Goal: Task Accomplishment & Management: Manage account settings

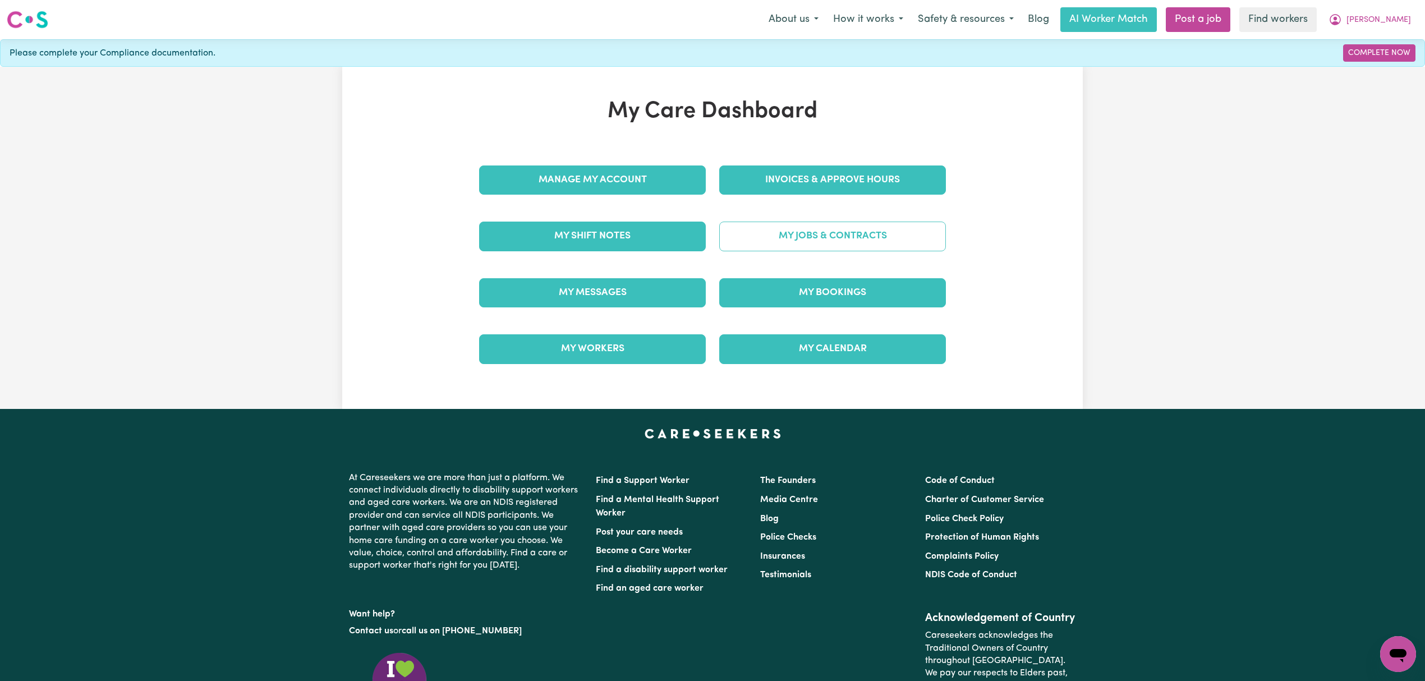
click at [797, 225] on link "My Jobs & Contracts" at bounding box center [832, 236] width 227 height 29
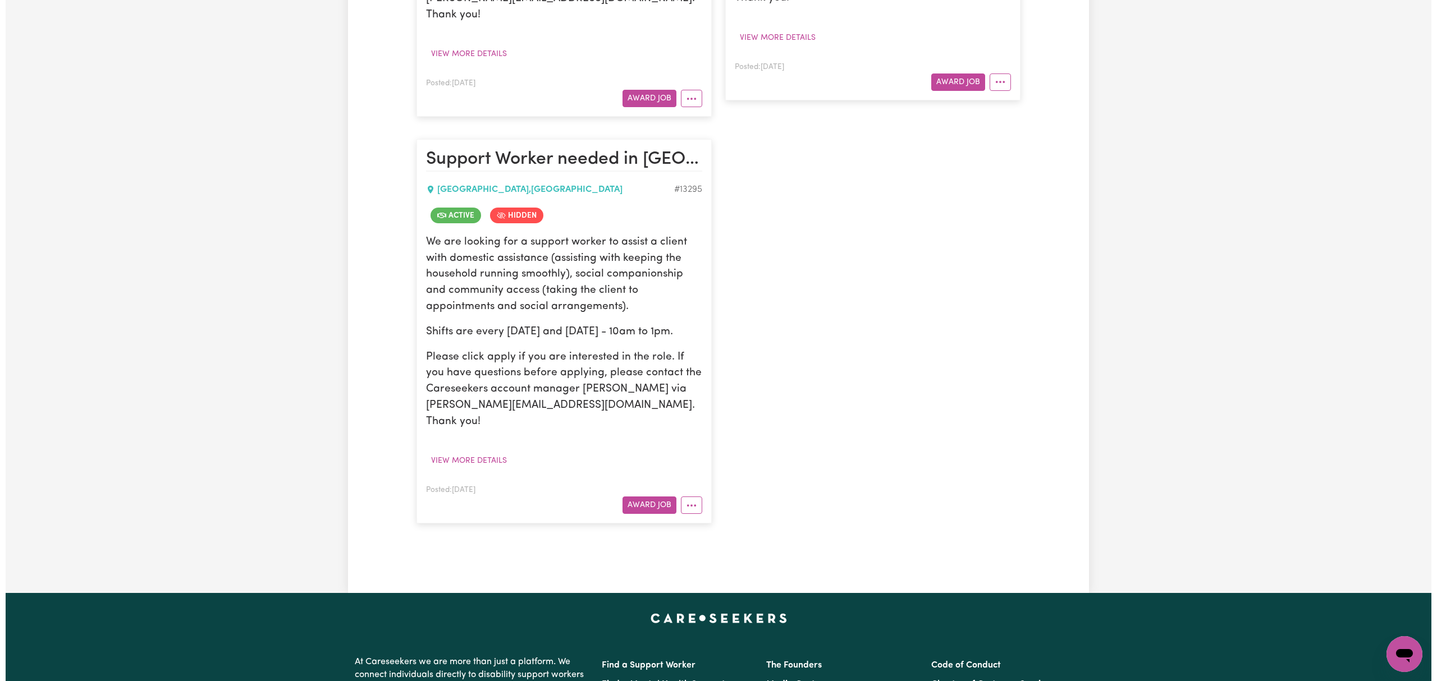
scroll to position [673, 0]
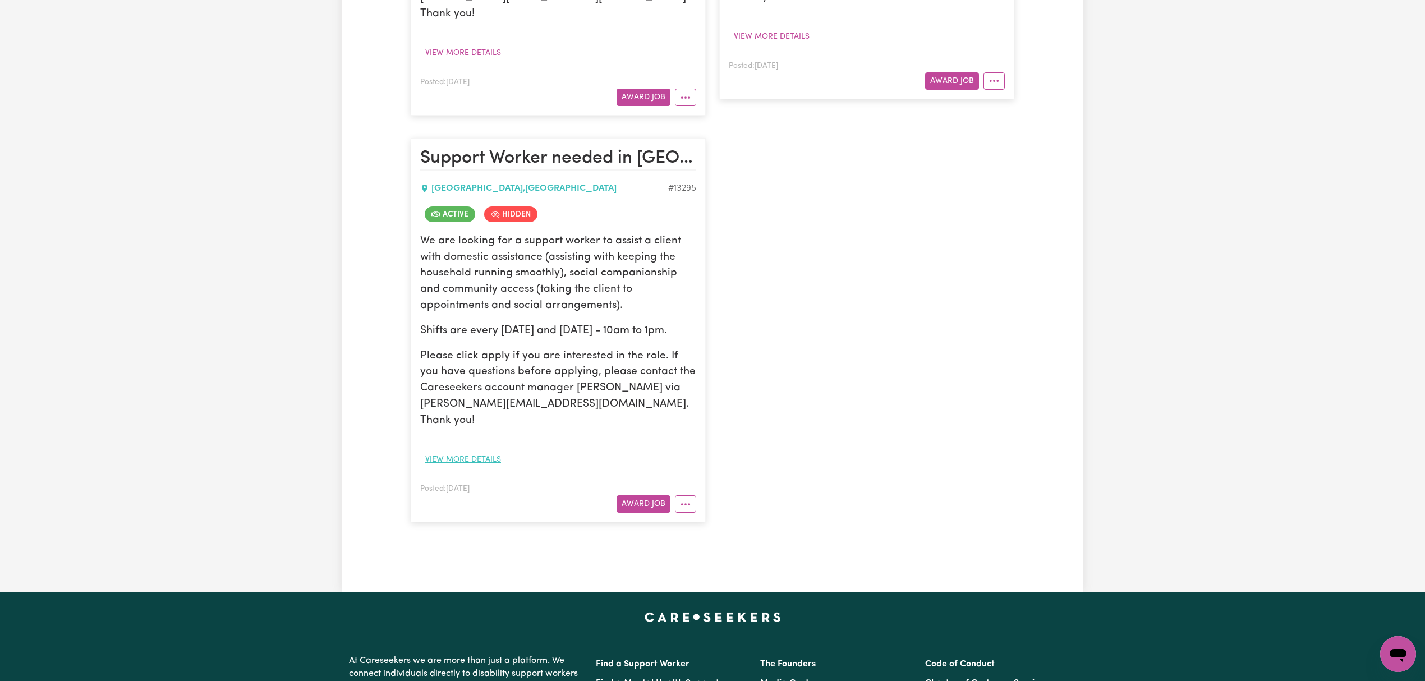
click at [458, 451] on button "View more details" at bounding box center [463, 459] width 86 height 17
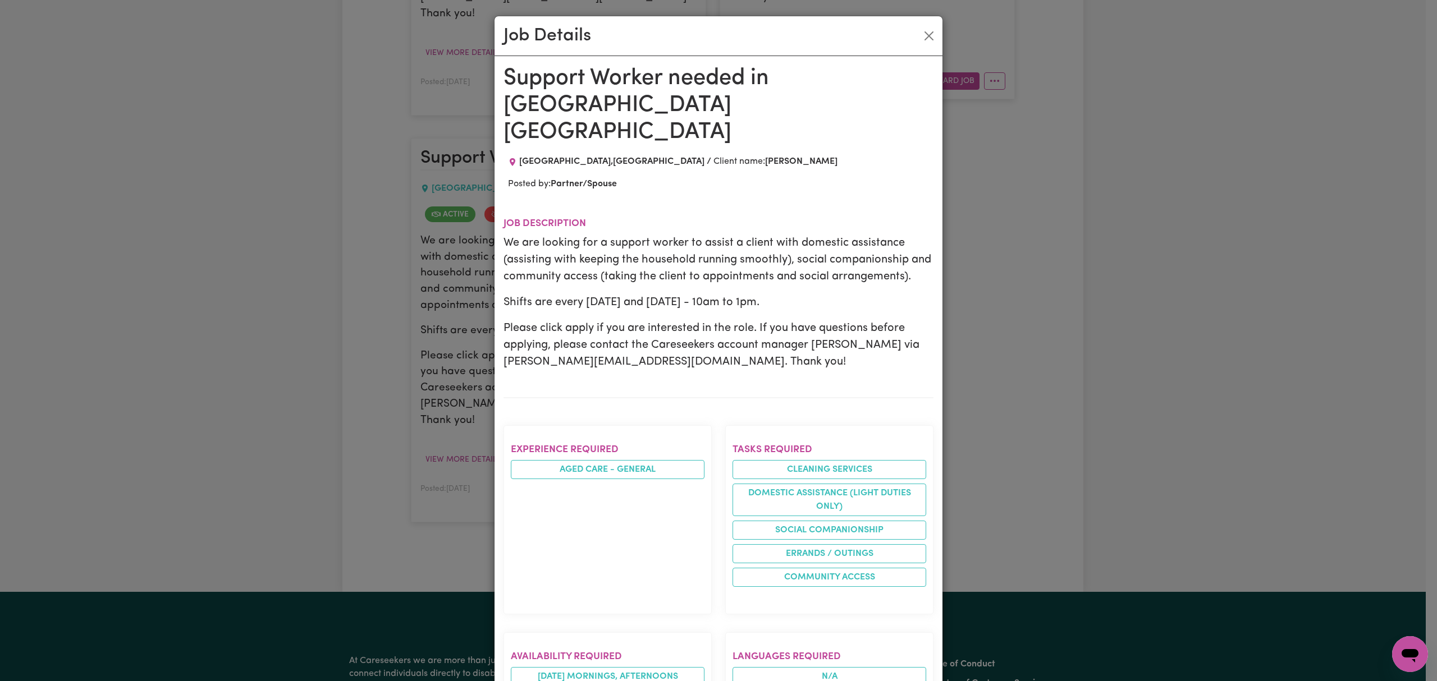
click at [908, 36] on div "Job Details" at bounding box center [718, 36] width 448 height 40
click at [920, 34] on button "Close" at bounding box center [929, 36] width 18 height 18
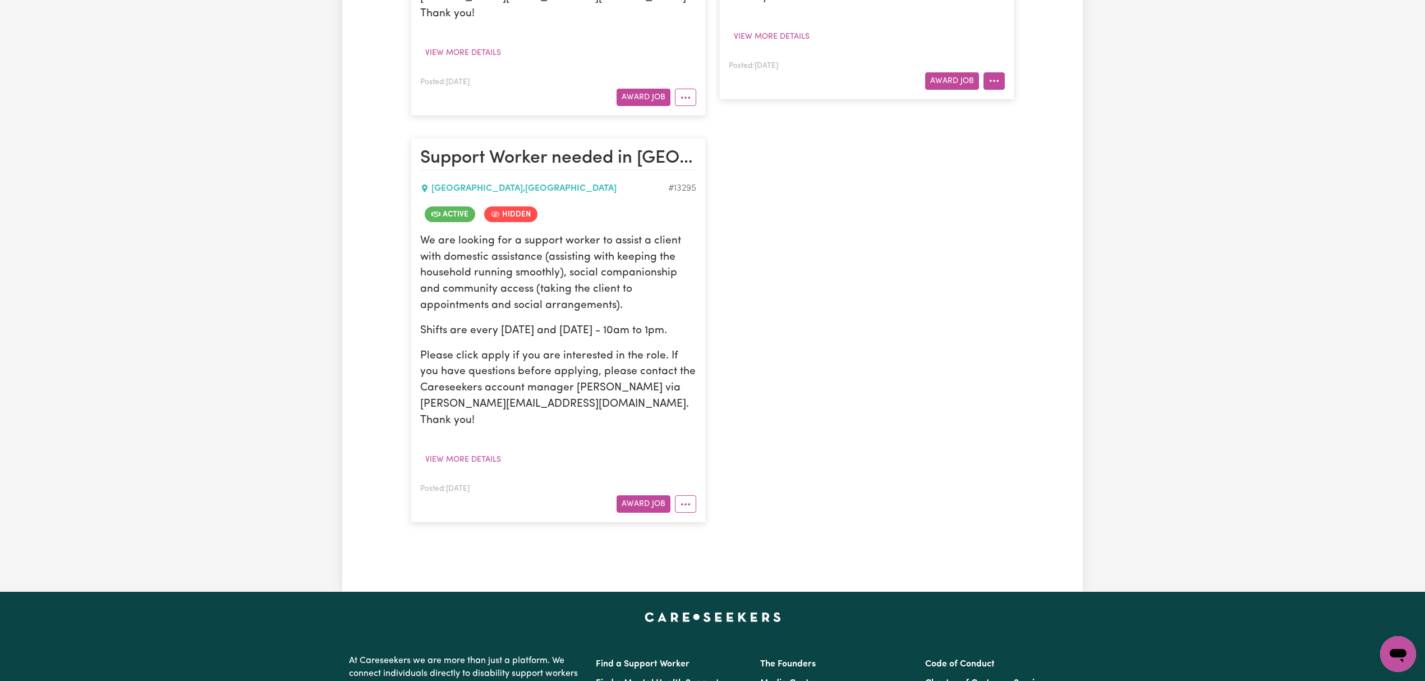
click at [998, 72] on button "More options" at bounding box center [994, 80] width 21 height 17
click at [1089, 97] on link "View/Edit Contract" at bounding box center [1038, 108] width 109 height 22
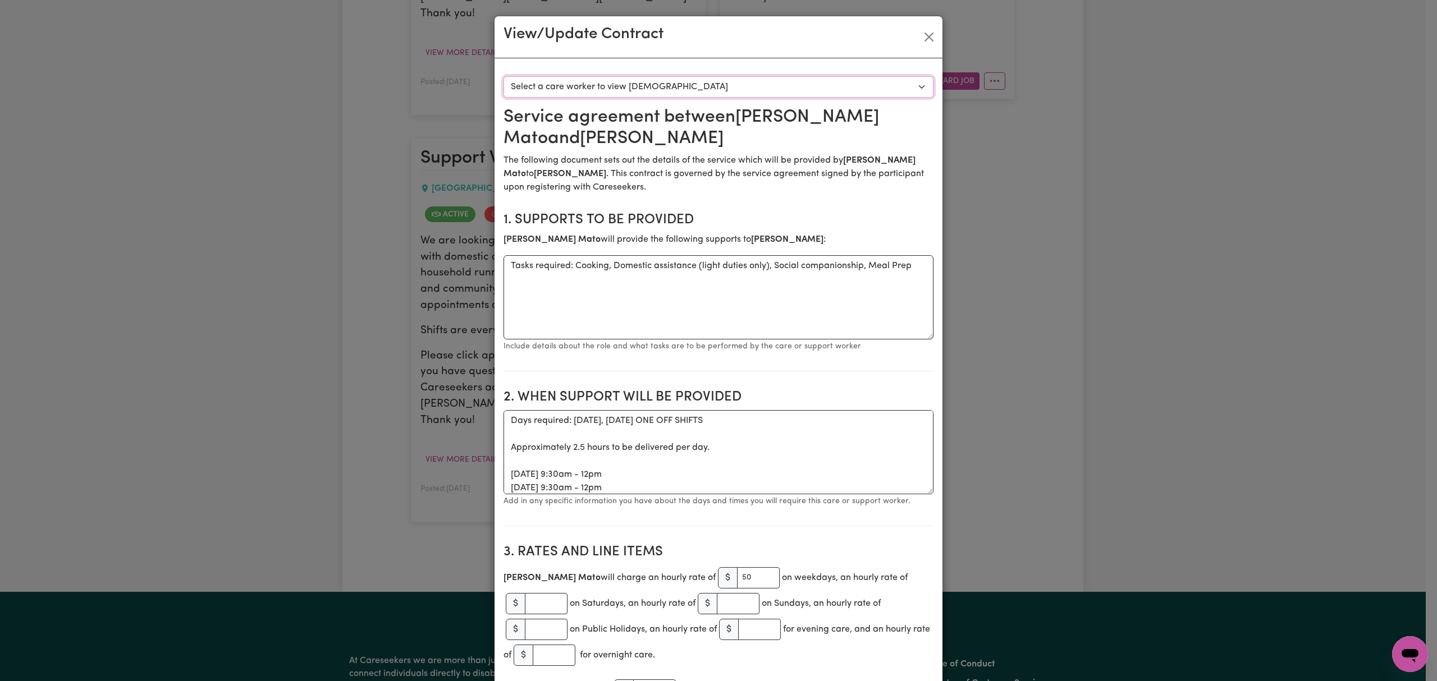
click at [715, 79] on select "Select a care worker to view [DEMOGRAPHIC_DATA] #10192 - [PERSON_NAME] (contrac…" at bounding box center [718, 86] width 430 height 21
drag, startPoint x: 920, startPoint y: 40, endPoint x: 905, endPoint y: 39, distance: 15.8
click at [920, 40] on button "Close" at bounding box center [929, 37] width 18 height 18
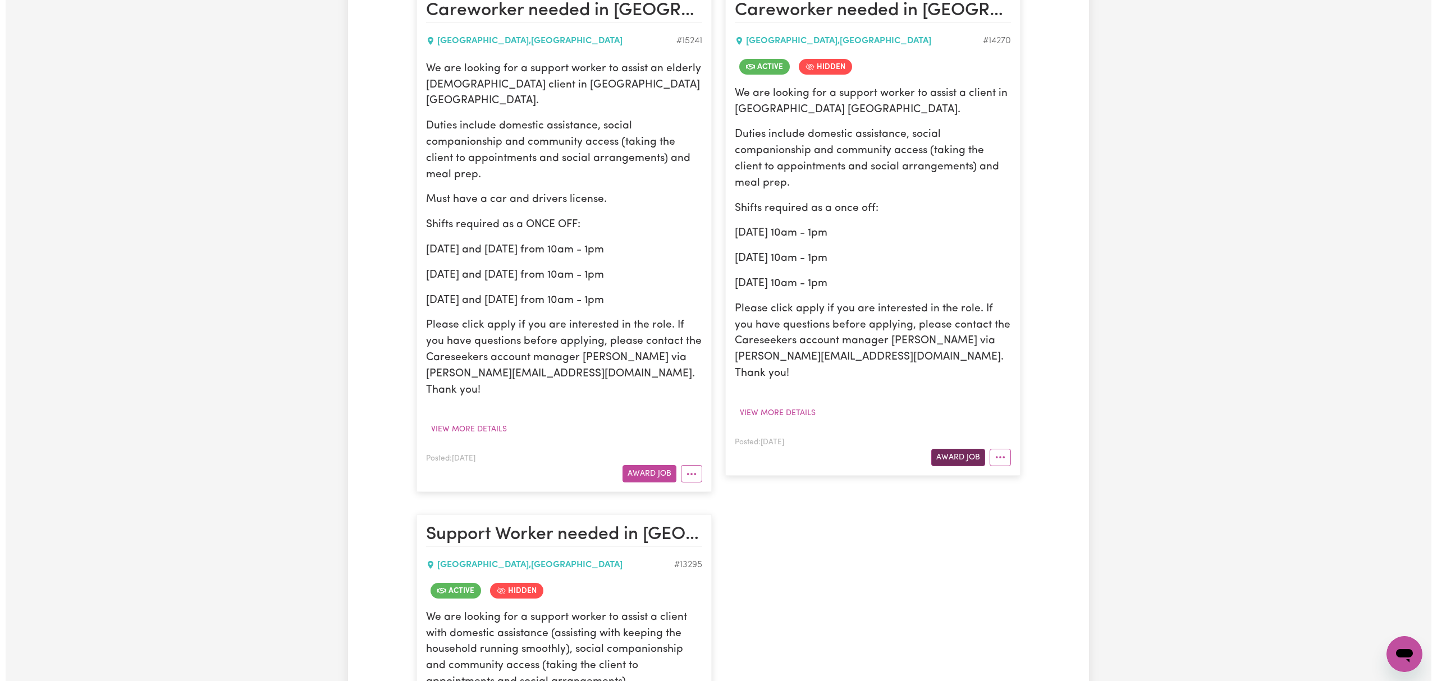
scroll to position [299, 0]
drag, startPoint x: 989, startPoint y: 429, endPoint x: 989, endPoint y: 439, distance: 10.1
click at [989, 433] on div "Posted: [DATE] Award Job View/Edit [DEMOGRAPHIC_DATA] Make Booking Un-hide Job …" at bounding box center [867, 448] width 276 height 31
click at [997, 450] on icon "More options" at bounding box center [994, 455] width 11 height 11
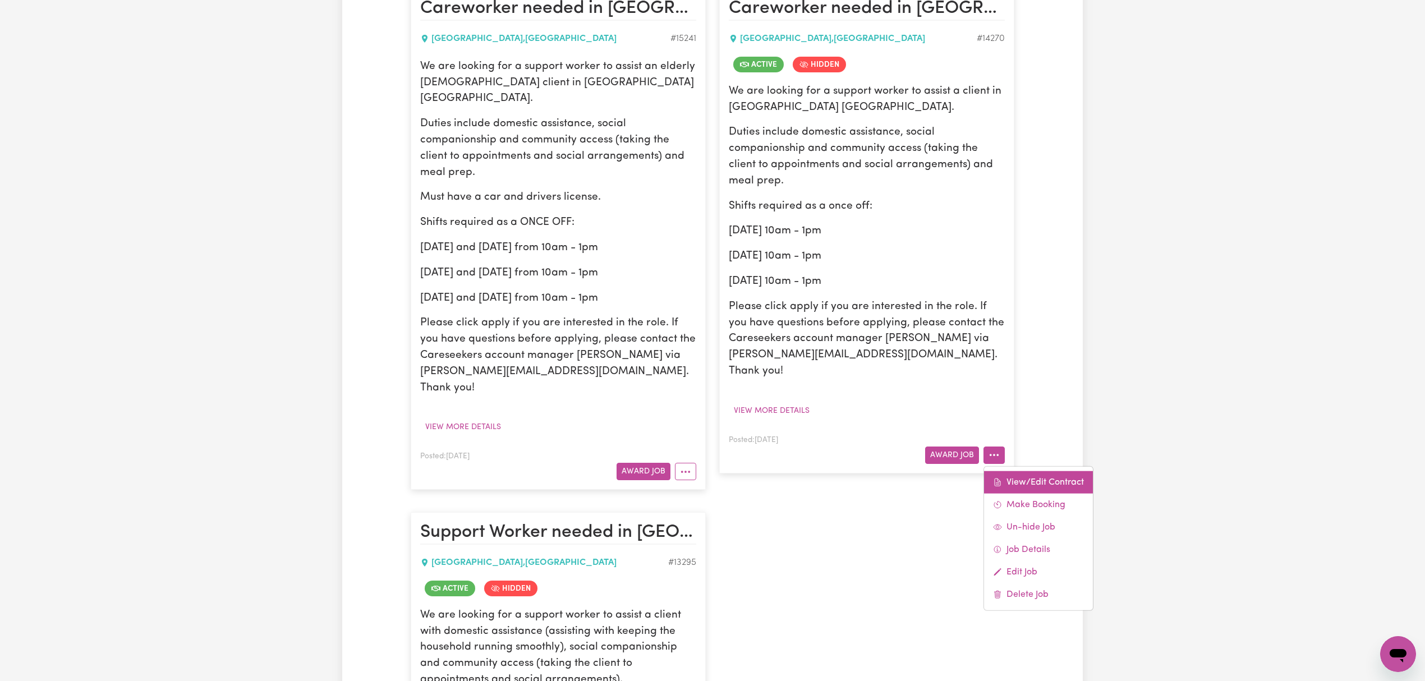
click at [1028, 471] on link "View/Edit Contract" at bounding box center [1038, 482] width 109 height 22
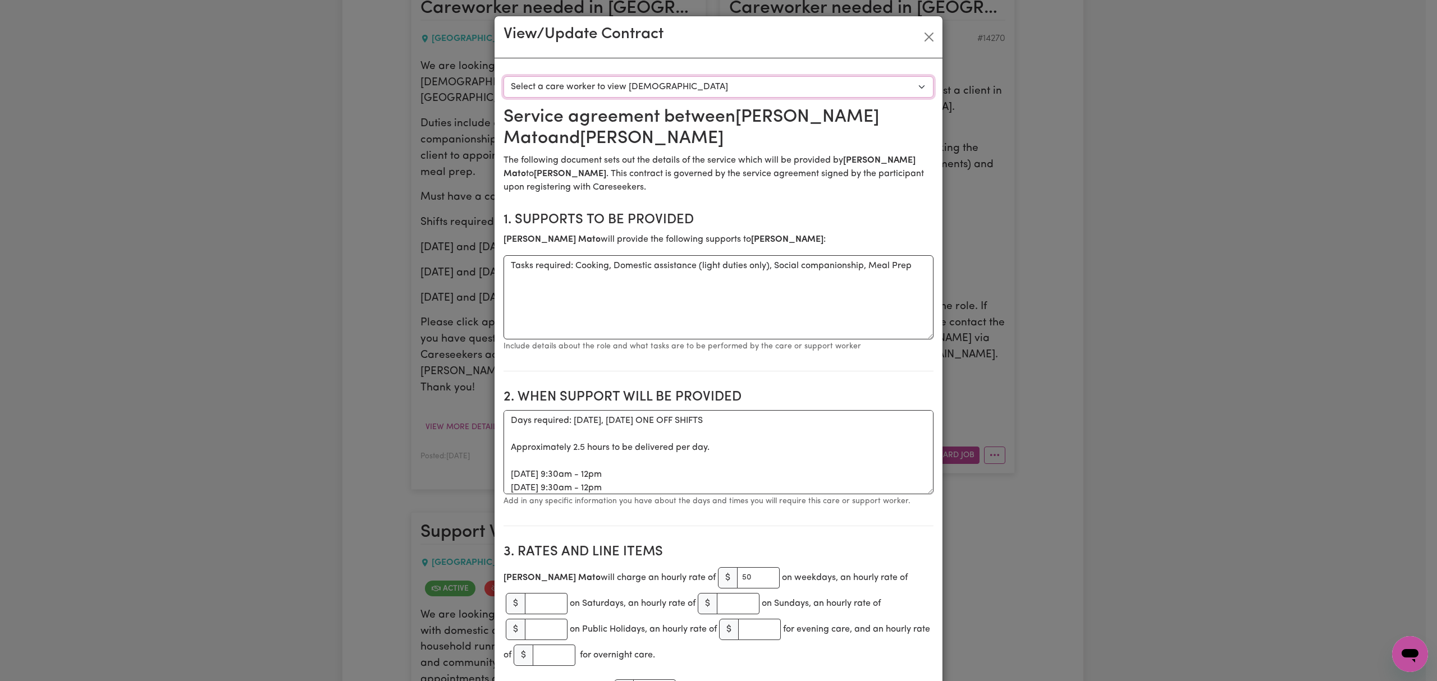
drag, startPoint x: 668, startPoint y: 81, endPoint x: 664, endPoint y: 95, distance: 14.4
click at [668, 81] on select "Select a care worker to view [DEMOGRAPHIC_DATA] #10192 - [PERSON_NAME] (contrac…" at bounding box center [718, 86] width 430 height 21
select select "9804"
click at [503, 76] on select "Select a care worker to view [DEMOGRAPHIC_DATA] #10192 - [PERSON_NAME] (contrac…" at bounding box center [718, 86] width 430 height 21
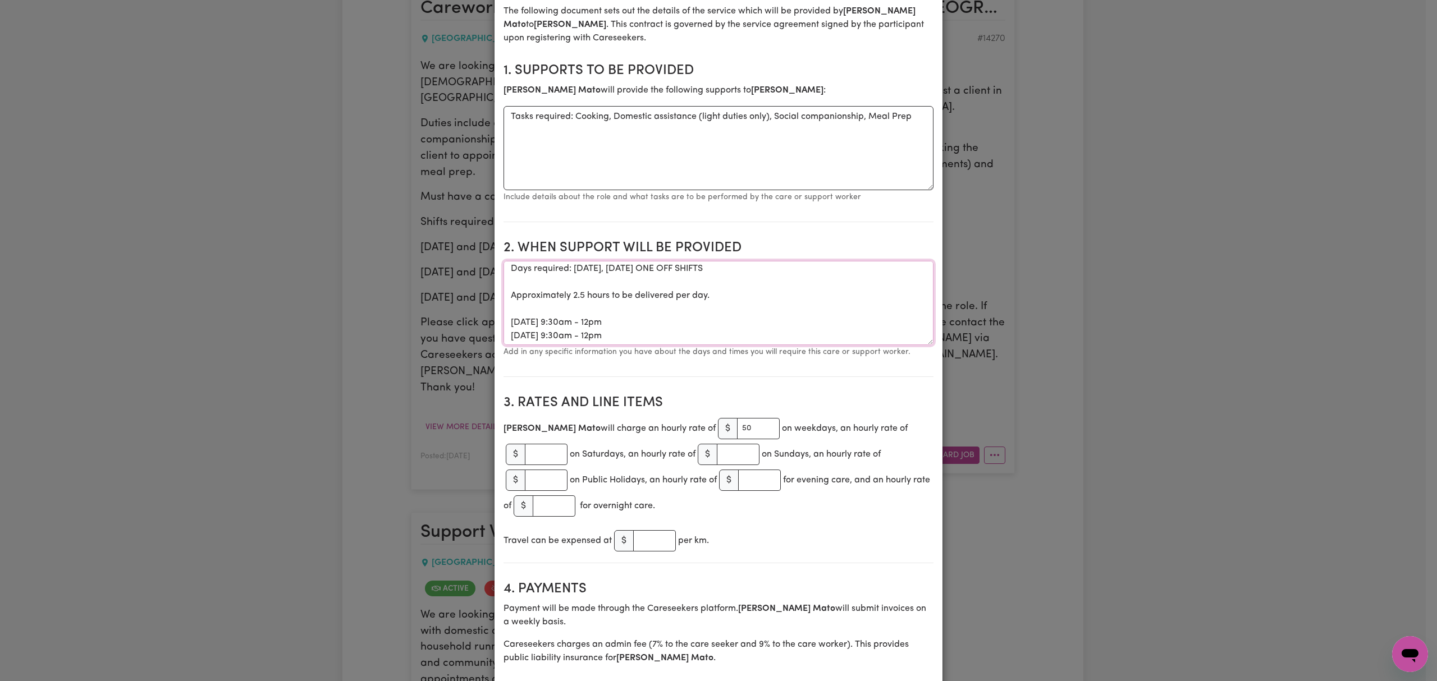
scroll to position [0, 0]
drag, startPoint x: 646, startPoint y: 337, endPoint x: 570, endPoint y: 273, distance: 100.0
click at [570, 273] on textarea "Days required: [DATE], [DATE] ONE OFF SHIFTS Approximately 2.5 hours to be deli…" at bounding box center [718, 303] width 430 height 84
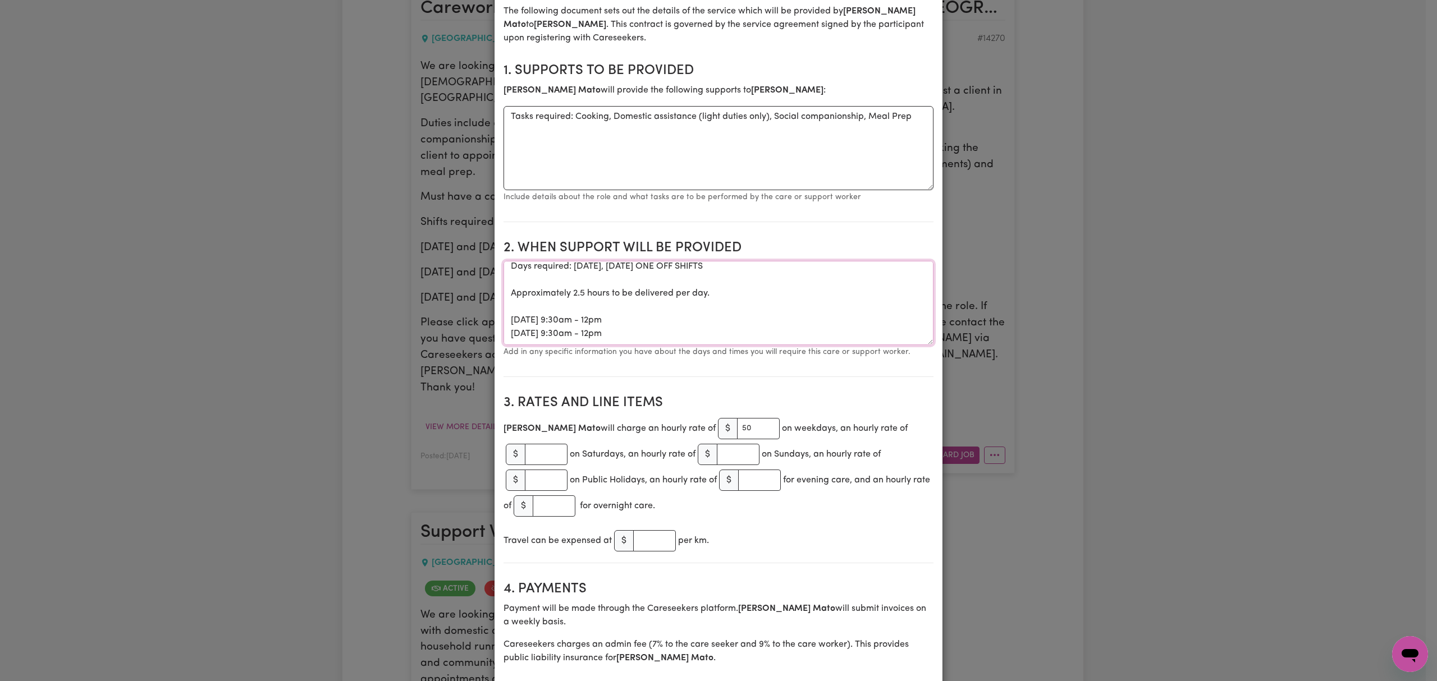
drag, startPoint x: 652, startPoint y: 339, endPoint x: 499, endPoint y: 288, distance: 161.3
click at [503, 288] on textarea "Days required: [DATE], [DATE] ONE OFF SHIFTS Approximately 2.5 hours to be deli…" at bounding box center [718, 303] width 430 height 84
click at [594, 291] on textarea "Days required: [DATE], [DATE] ONE OFF SHIFTS Approximately 2.5 hours to be deli…" at bounding box center [718, 303] width 430 height 84
click at [575, 295] on textarea "Days required: [DATE], [DATE] ONE OFF SHIFTS Approximately 2.5 hours to be deli…" at bounding box center [718, 303] width 430 height 84
click at [579, 295] on textarea "Days required: [DATE], [DATE] ONE OFF SHIFTS Approximately 2.5 hours to be deli…" at bounding box center [718, 303] width 430 height 84
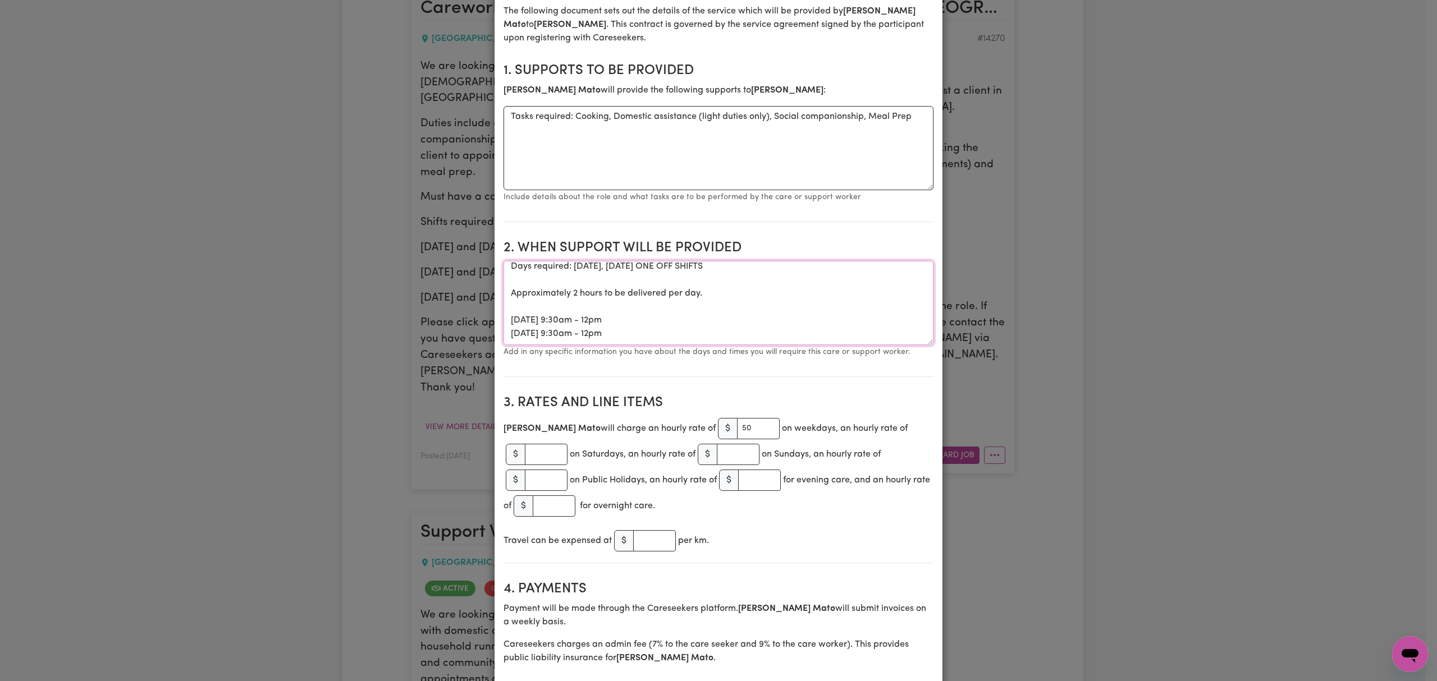
scroll to position [31, 0]
drag, startPoint x: 646, startPoint y: 340, endPoint x: 488, endPoint y: 300, distance: 163.9
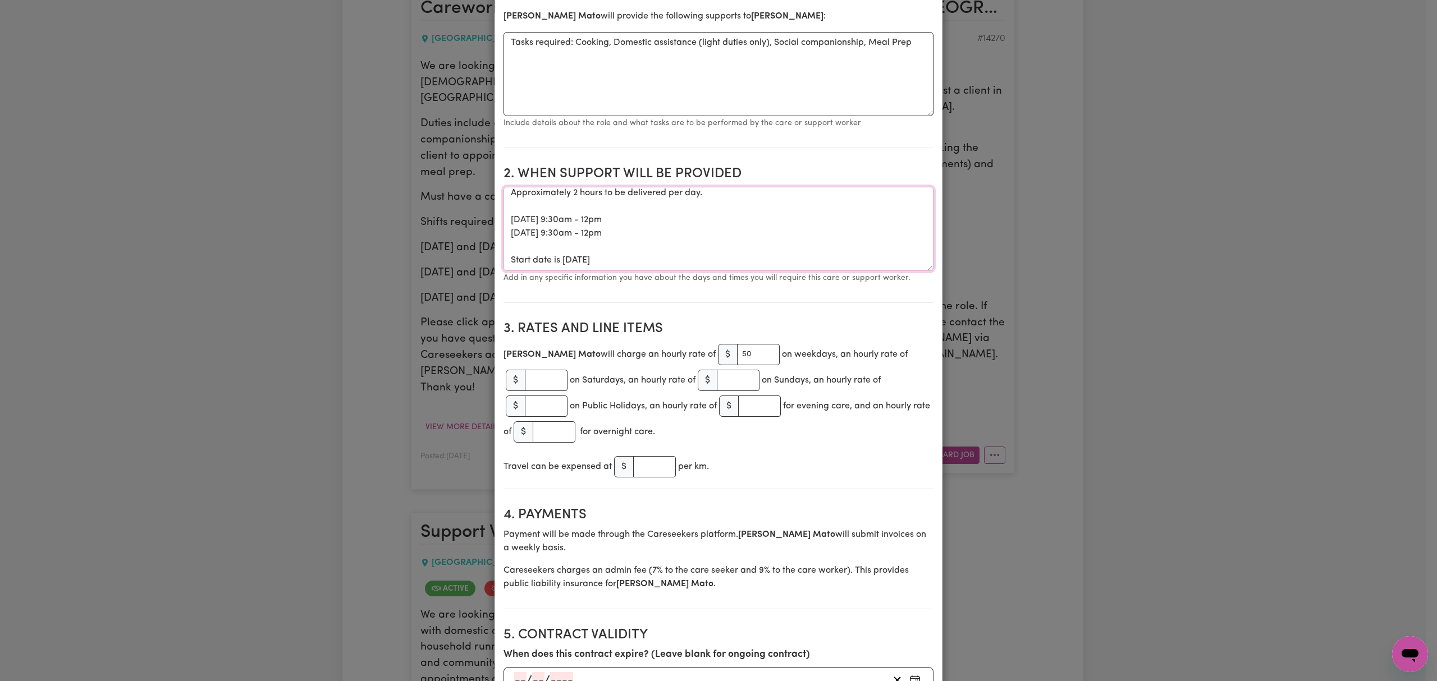
scroll to position [224, 0]
click at [660, 235] on textarea "Days required: [DATE], [DATE] ONE OFF SHIFTS Approximately 2 hours to be delive…" at bounding box center [718, 228] width 430 height 84
click at [658, 232] on textarea "Days required: [DATE], [DATE] ONE OFF SHIFTS Approximately 2 hours to be delive…" at bounding box center [718, 228] width 430 height 84
drag, startPoint x: 655, startPoint y: 257, endPoint x: 485, endPoint y: 211, distance: 176.2
click at [485, 211] on div "View/Update Contract Select a contract to view Select a care worker to view [DE…" at bounding box center [718, 340] width 1437 height 681
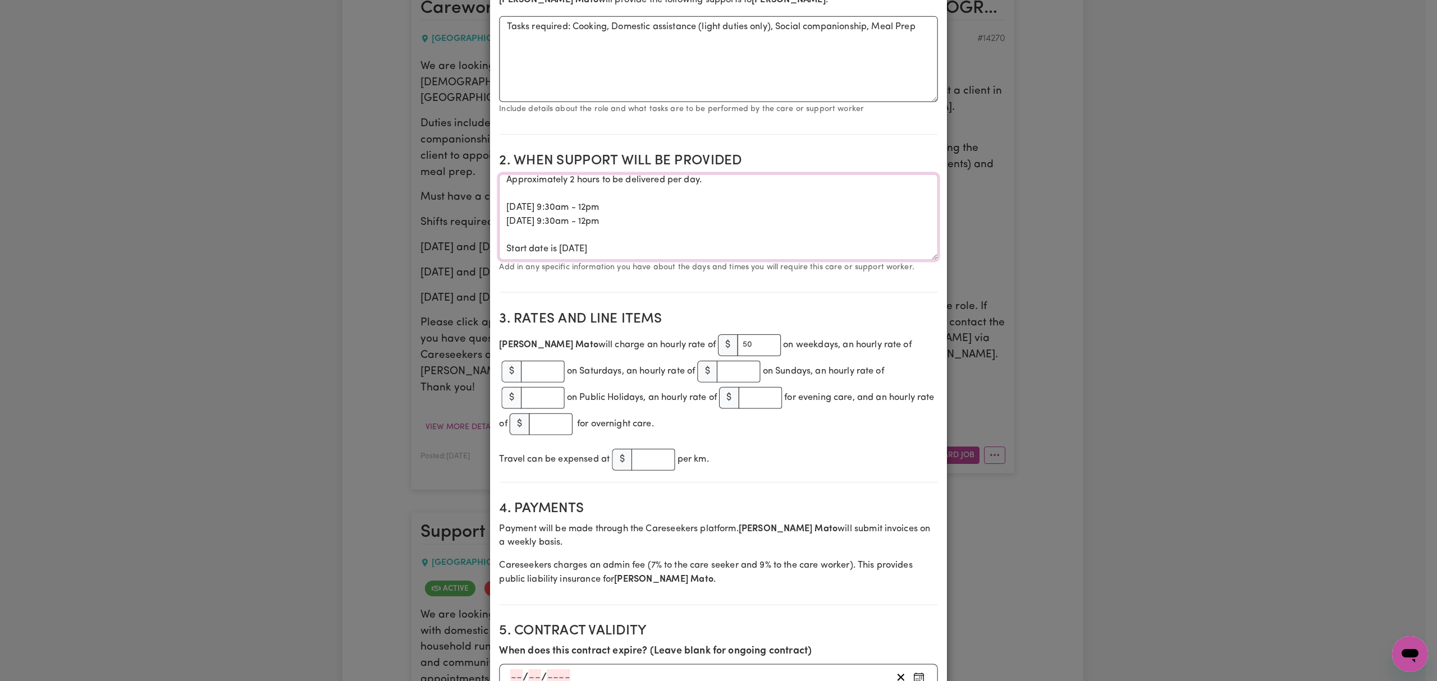
paste textarea "[DATE] from 10am - 1pm [DATE] and [DATE] from 10am - 1pm [DATE] and [DATE] from…"
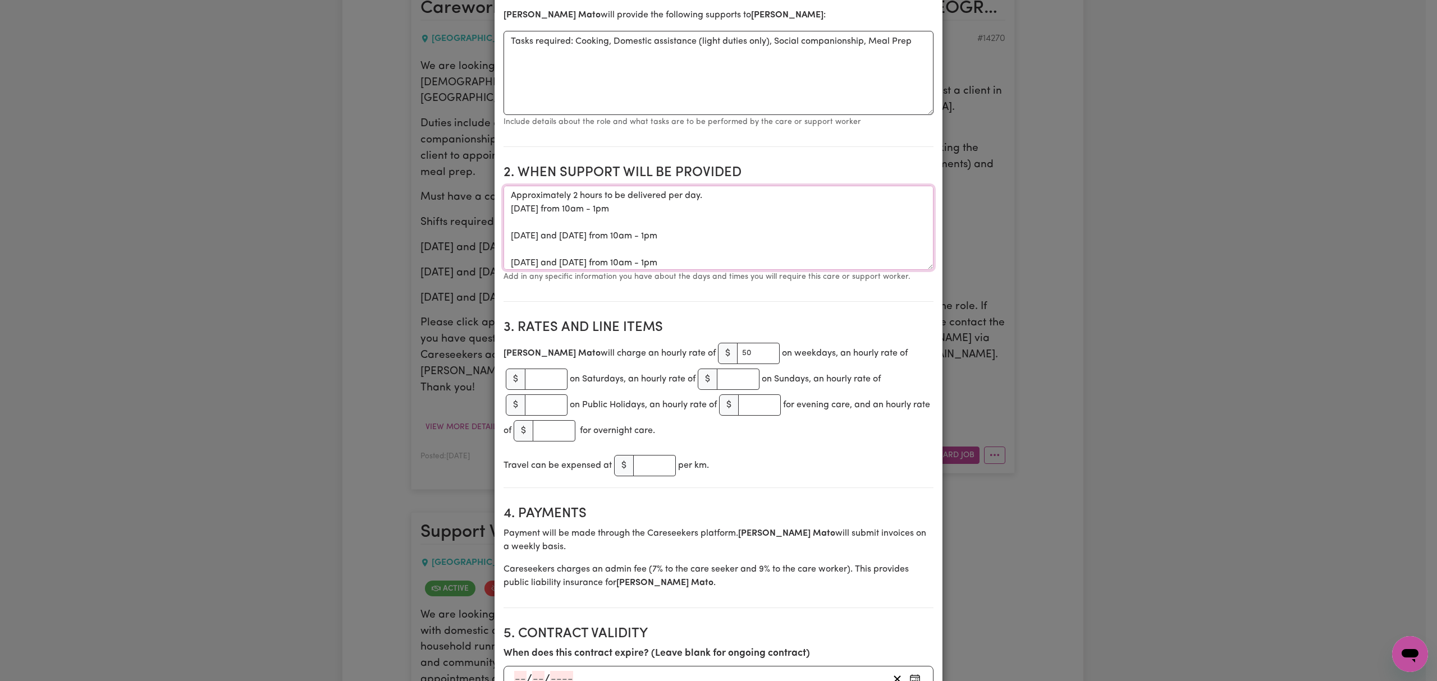
scroll to position [0, 0]
click at [584, 251] on textarea "Days required: [DATE], [DATE] ONE OFF SHIFTS Approximately 2 hours to be delive…" at bounding box center [718, 228] width 430 height 84
click at [576, 263] on textarea "Days required: [DATE], [DATE] ONE OFF SHIFTS Approximately 2 hours to be delive…" at bounding box center [718, 228] width 430 height 84
click at [587, 235] on textarea "Days required: [DATE], [DATE] ONE OFF SHIFTS Approximately 2 hours to be delive…" at bounding box center [718, 228] width 430 height 84
drag, startPoint x: 636, startPoint y: 239, endPoint x: 580, endPoint y: 241, distance: 56.7
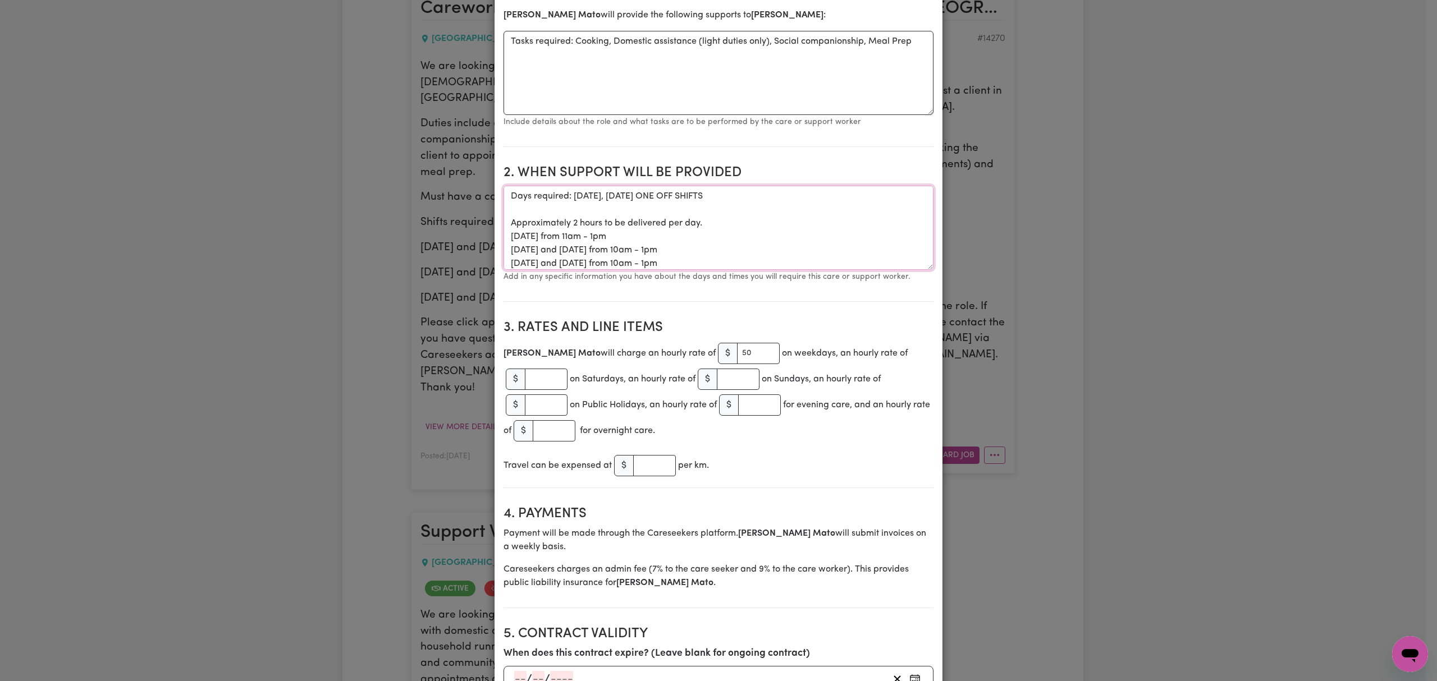
click at [580, 241] on textarea "Days required: [DATE], [DATE] ONE OFF SHIFTS Approximately 2 hours to be delive…" at bounding box center [718, 228] width 430 height 84
drag, startPoint x: 723, startPoint y: 250, endPoint x: 671, endPoint y: 254, distance: 52.3
click at [671, 253] on textarea "Days required: [DATE], [DATE] ONE OFF SHIFTS Approximately 2 hours to be delive…" at bounding box center [718, 228] width 430 height 84
paste textarea "1"
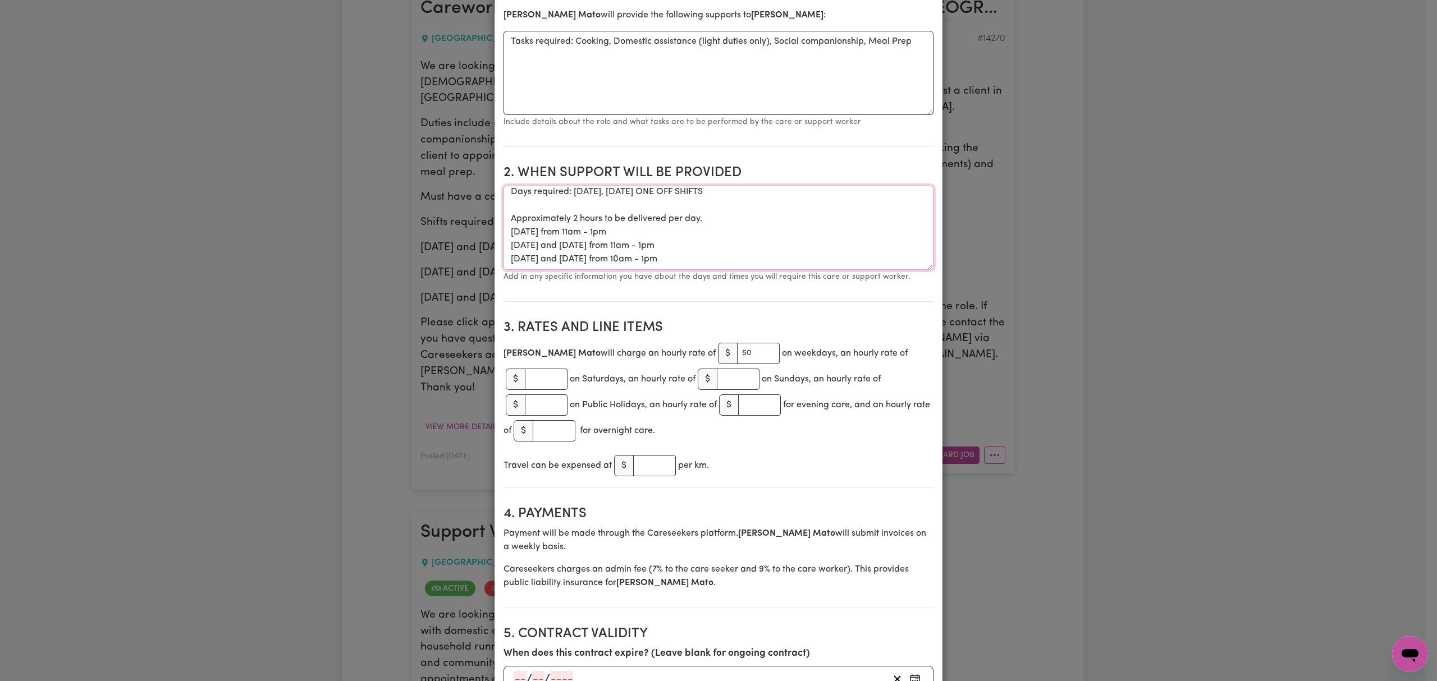
drag, startPoint x: 721, startPoint y: 265, endPoint x: 658, endPoint y: 264, distance: 62.3
click at [658, 264] on textarea "Days required: [DATE], [DATE] ONE OFF SHIFTS Approximately 2 hours to be delive…" at bounding box center [718, 228] width 430 height 84
paste textarea "1"
type textarea "Days required: [DATE], [DATE] ONE OFF SHIFTS Approximately 2 hours to be delive…"
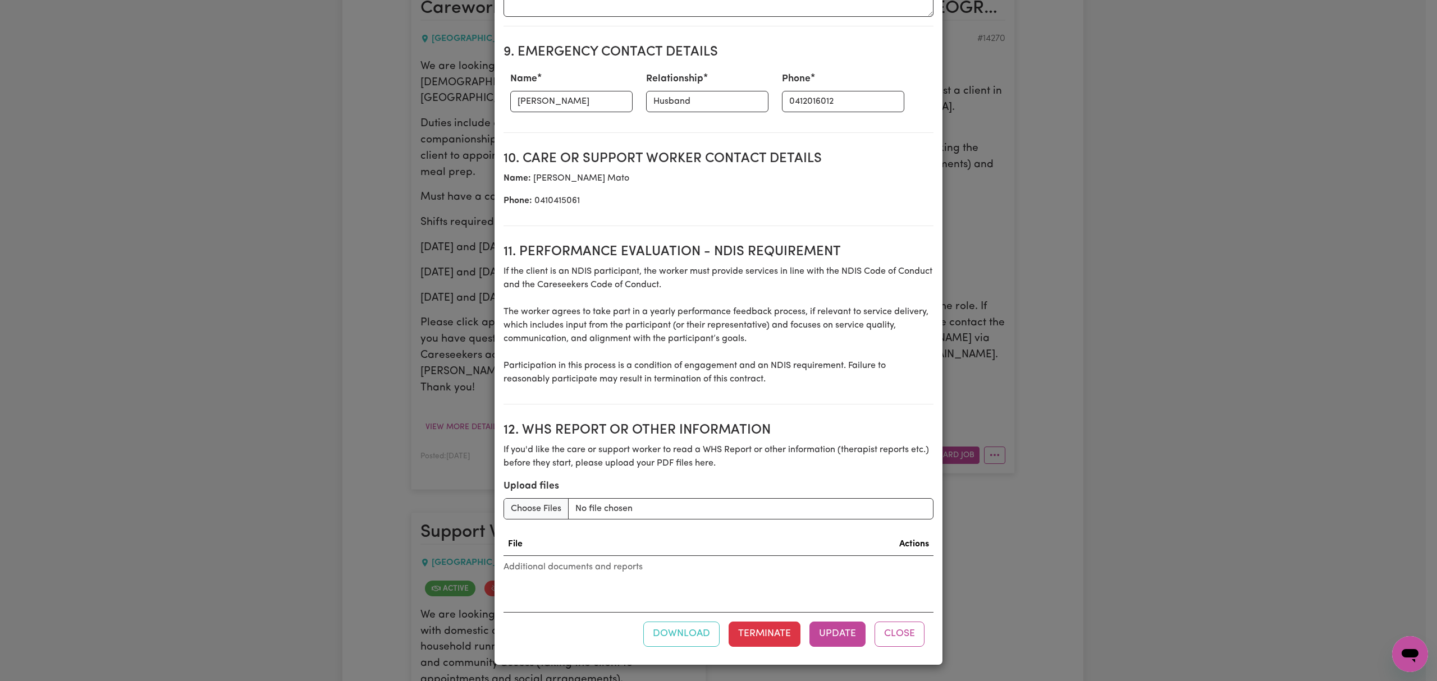
scroll to position [1303, 0]
click at [833, 627] on button "Update" at bounding box center [837, 634] width 56 height 25
click at [838, 627] on button "Update" at bounding box center [837, 634] width 56 height 25
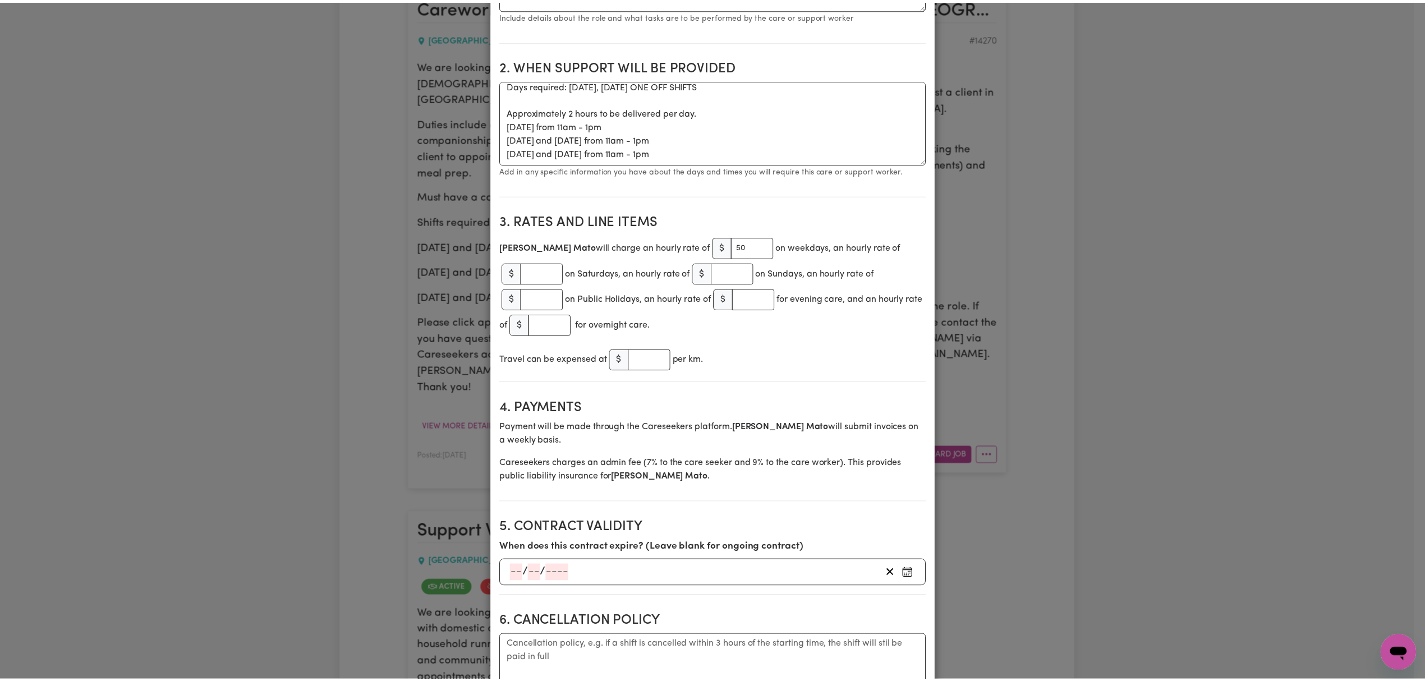
scroll to position [0, 0]
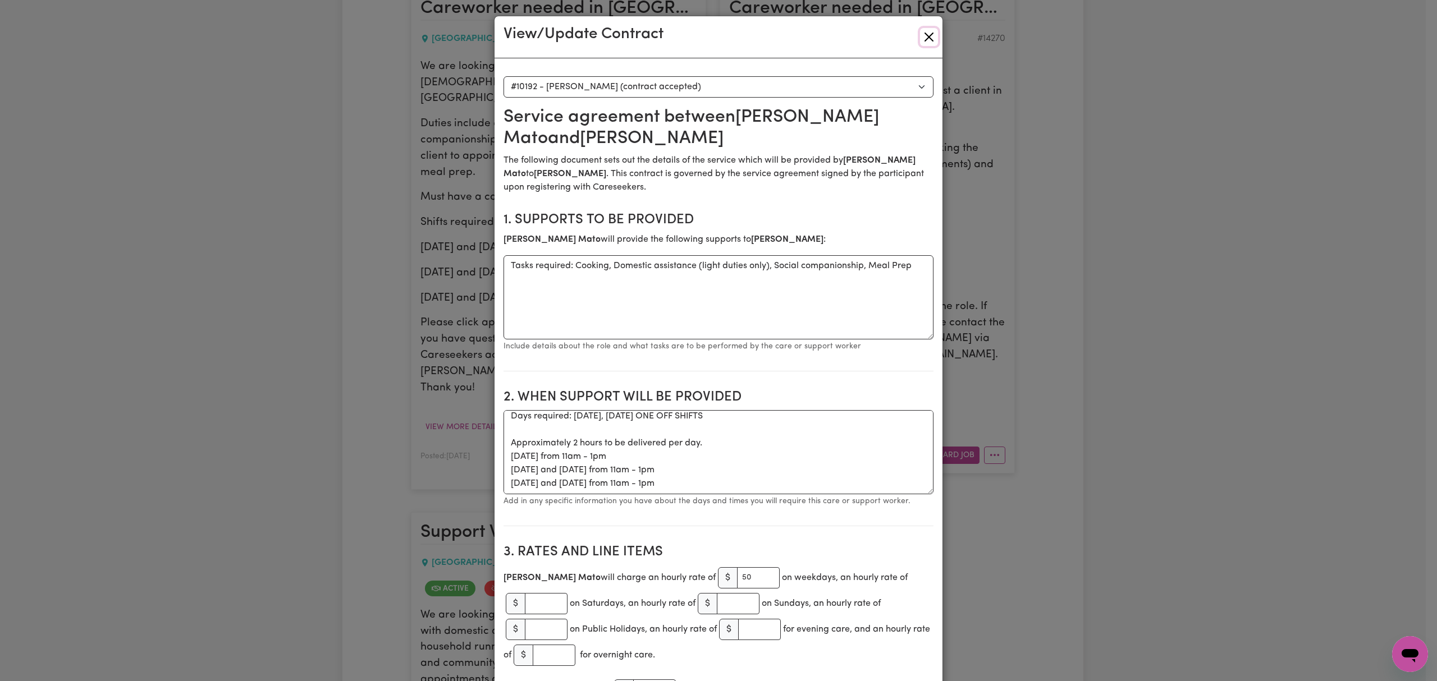
click at [923, 43] on button "Close" at bounding box center [929, 37] width 18 height 18
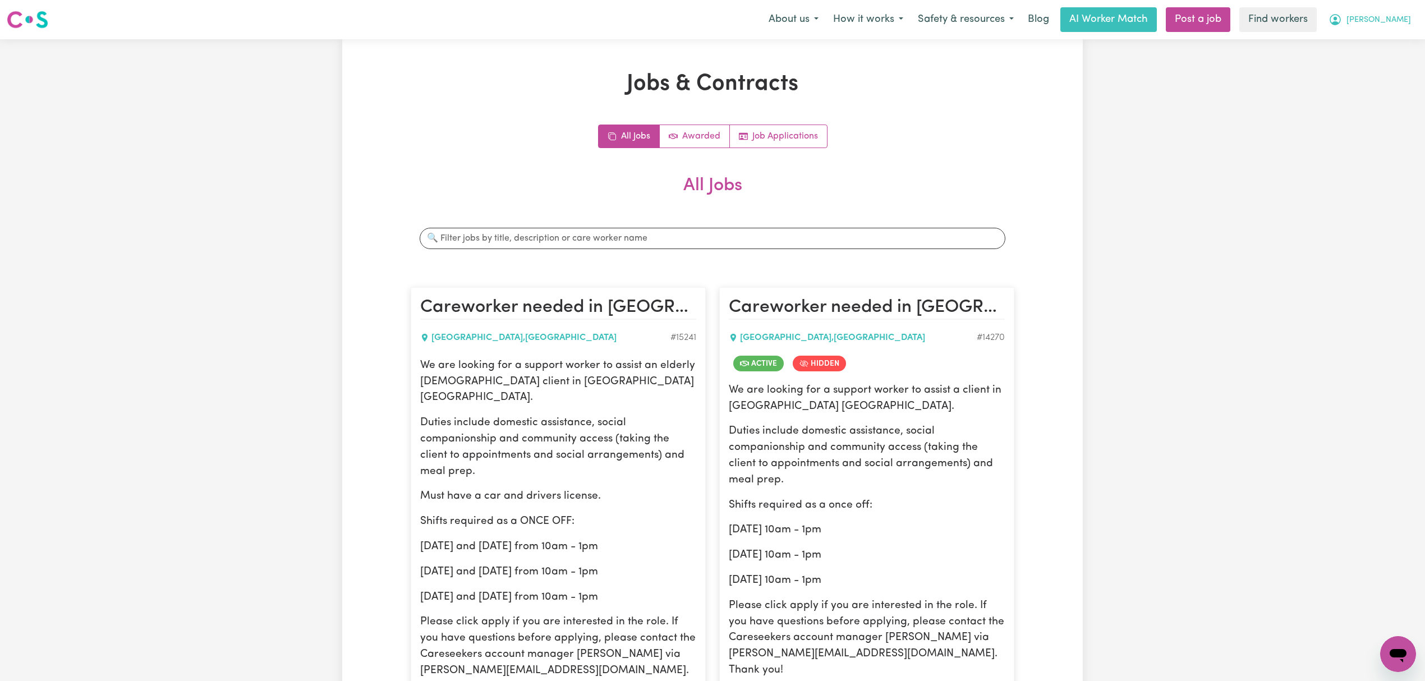
click at [1416, 10] on button "[PERSON_NAME]" at bounding box center [1370, 20] width 97 height 24
click at [1372, 70] on link "Logout" at bounding box center [1373, 64] width 89 height 21
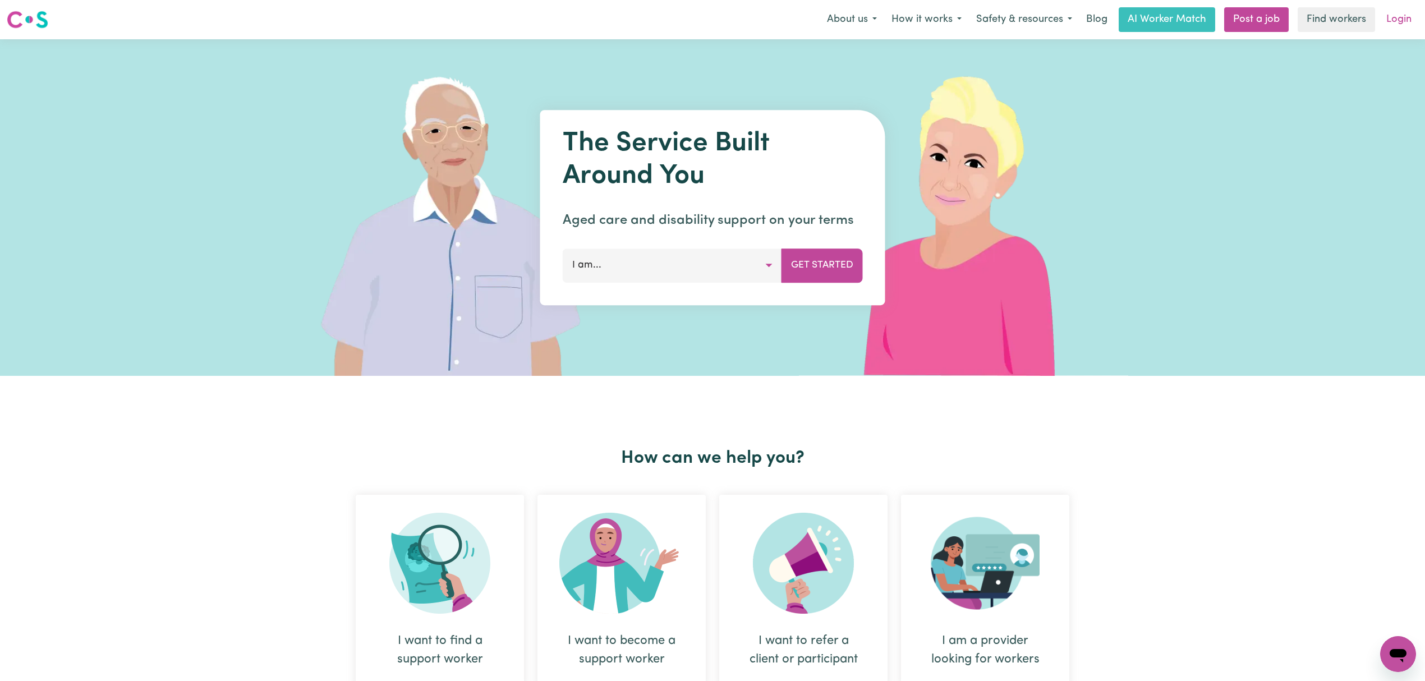
click at [1401, 27] on link "Login" at bounding box center [1399, 19] width 39 height 25
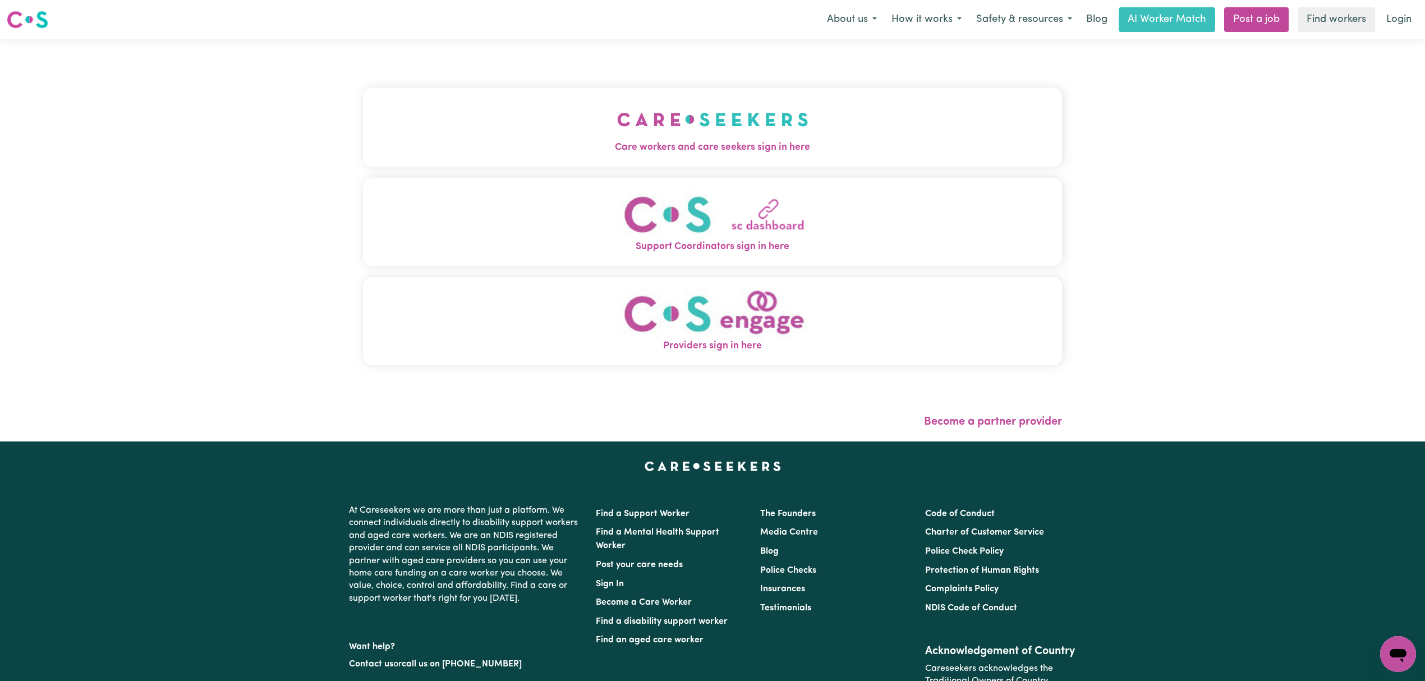
click at [618, 135] on img "Care workers and care seekers sign in here" at bounding box center [712, 120] width 191 height 42
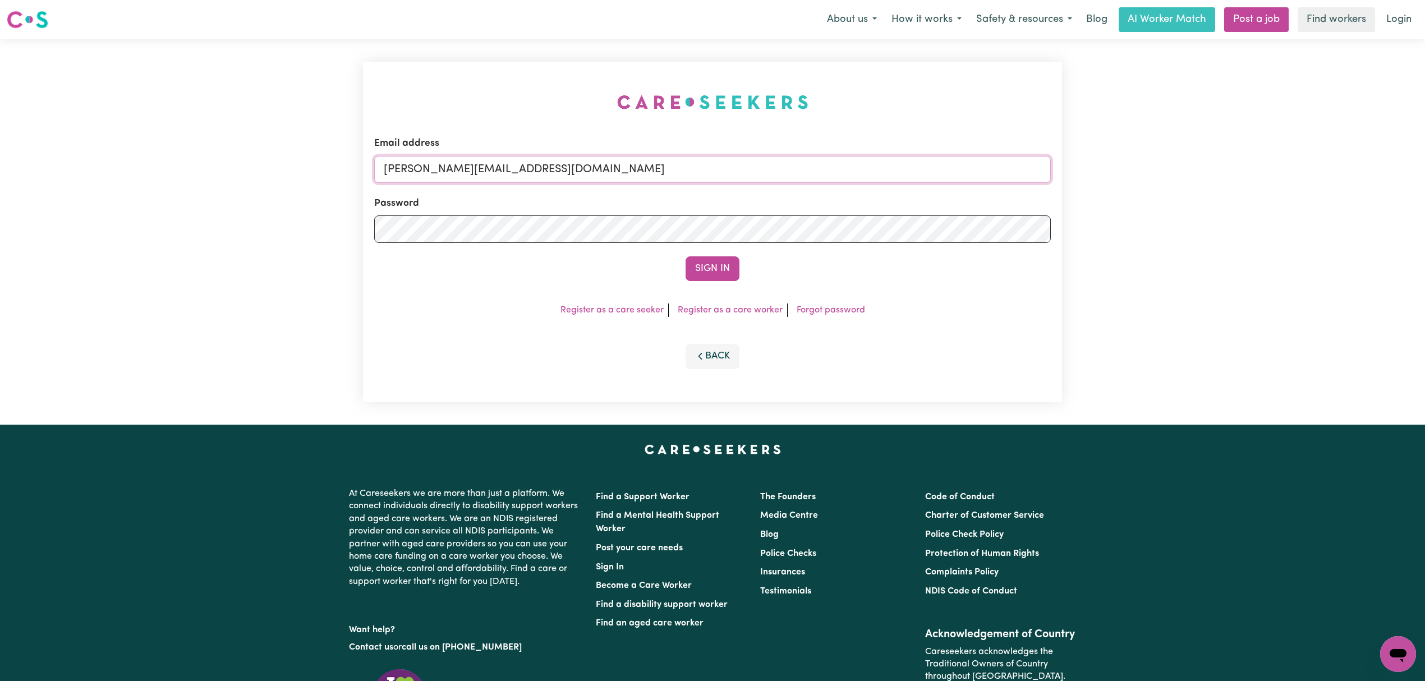
click at [542, 178] on input "[PERSON_NAME][EMAIL_ADDRESS][DOMAIN_NAME]" at bounding box center [712, 169] width 677 height 27
drag, startPoint x: 445, startPoint y: 169, endPoint x: 752, endPoint y: 178, distance: 307.1
click at [752, 176] on input "[EMAIL_ADDRESS][PERSON_NAME][DOMAIN_NAME]" at bounding box center [712, 169] width 677 height 27
type input "superuser~[PERSON_NAME][EMAIL_ADDRESS][DOMAIN_NAME]"
click at [714, 270] on button "Sign In" at bounding box center [713, 268] width 54 height 25
